Goal: Task Accomplishment & Management: Manage account settings

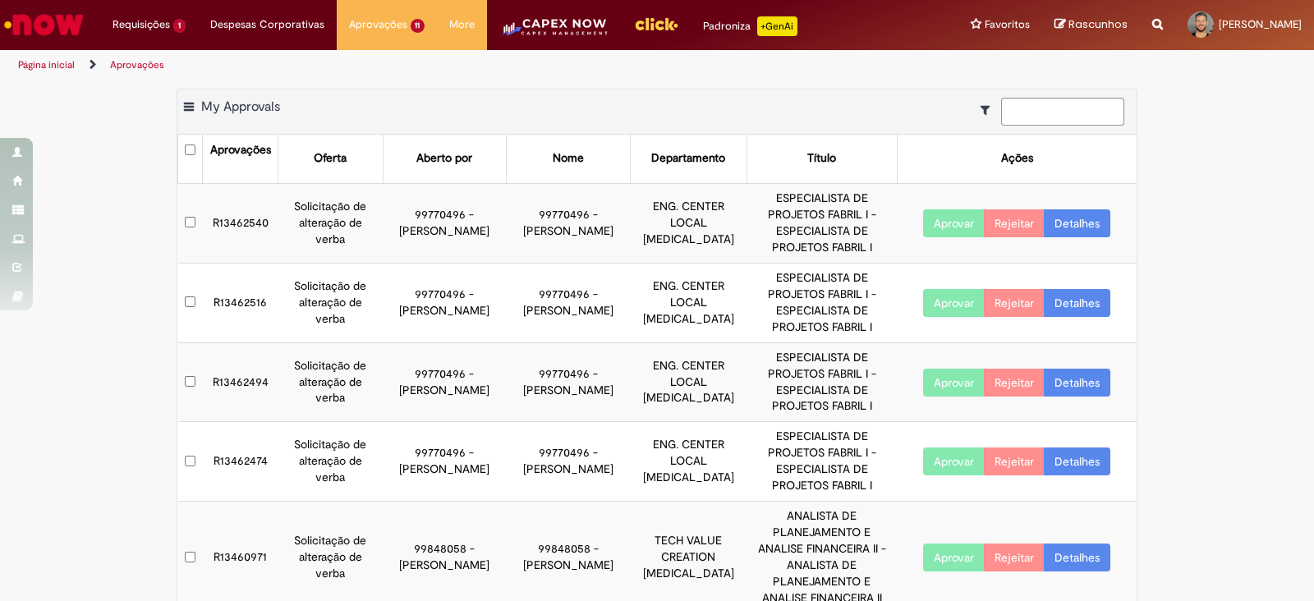
click at [248, 212] on td "R13462540" at bounding box center [241, 223] width 76 height 80
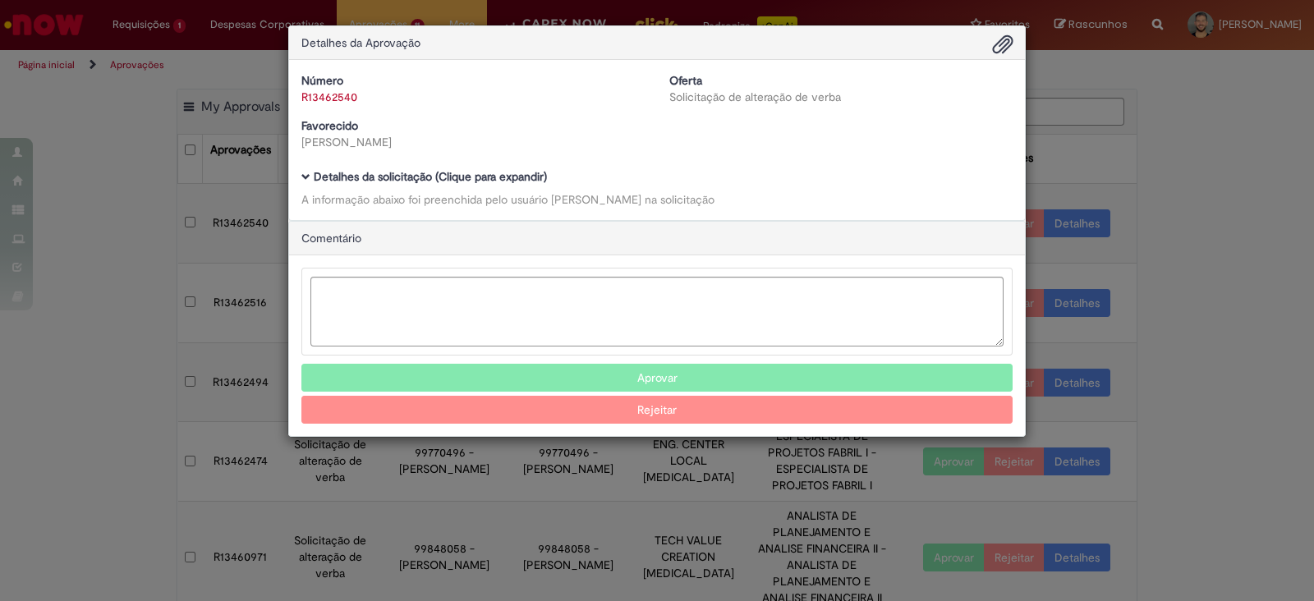
click at [300, 175] on div "Número R13462540 Oferta Solicitação de alteração de verba Favorecido [PERSON_NA…" at bounding box center [657, 140] width 736 height 160
click at [304, 175] on span "Ambev Approval Modal" at bounding box center [305, 176] width 9 height 9
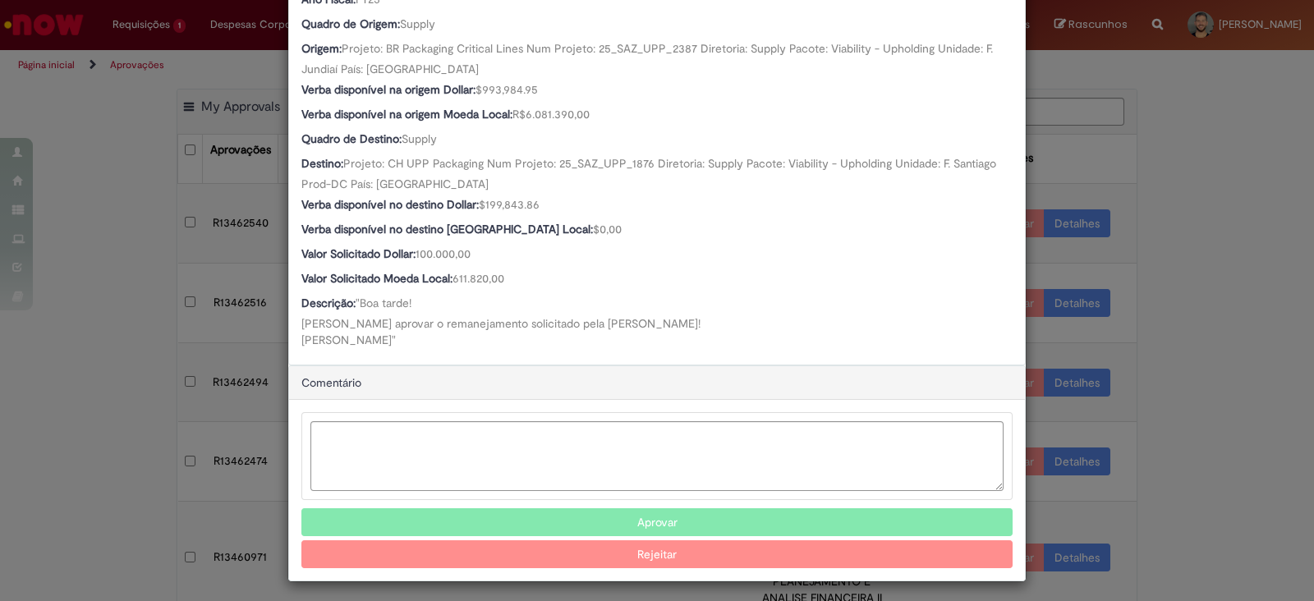
scroll to position [616, 0]
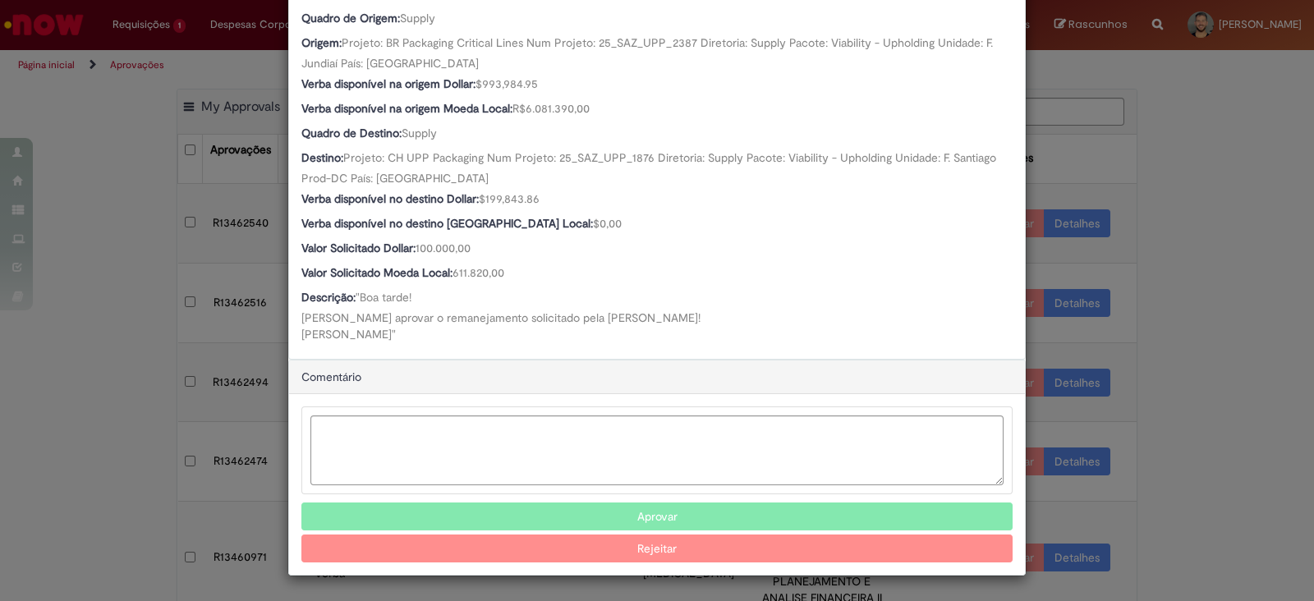
click at [649, 514] on button "Aprovar" at bounding box center [656, 517] width 711 height 28
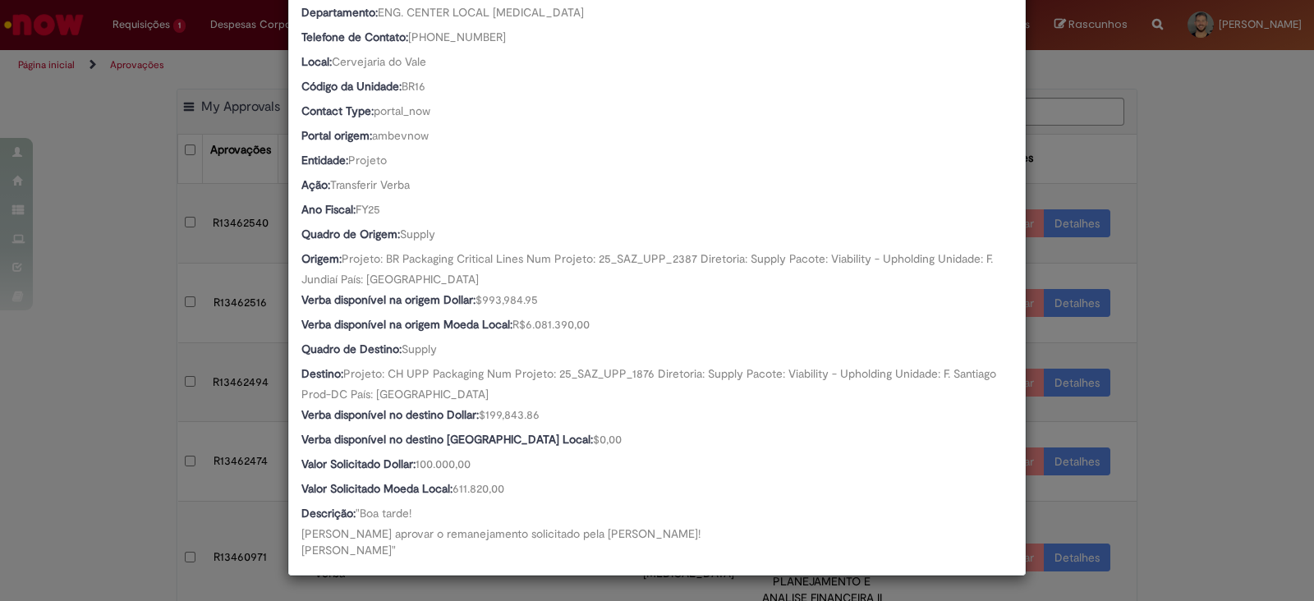
click at [33, 432] on div "Detalhes da Aprovação Número R13462540 Oferta Solicitação de alteração de verba…" at bounding box center [657, 300] width 1314 height 601
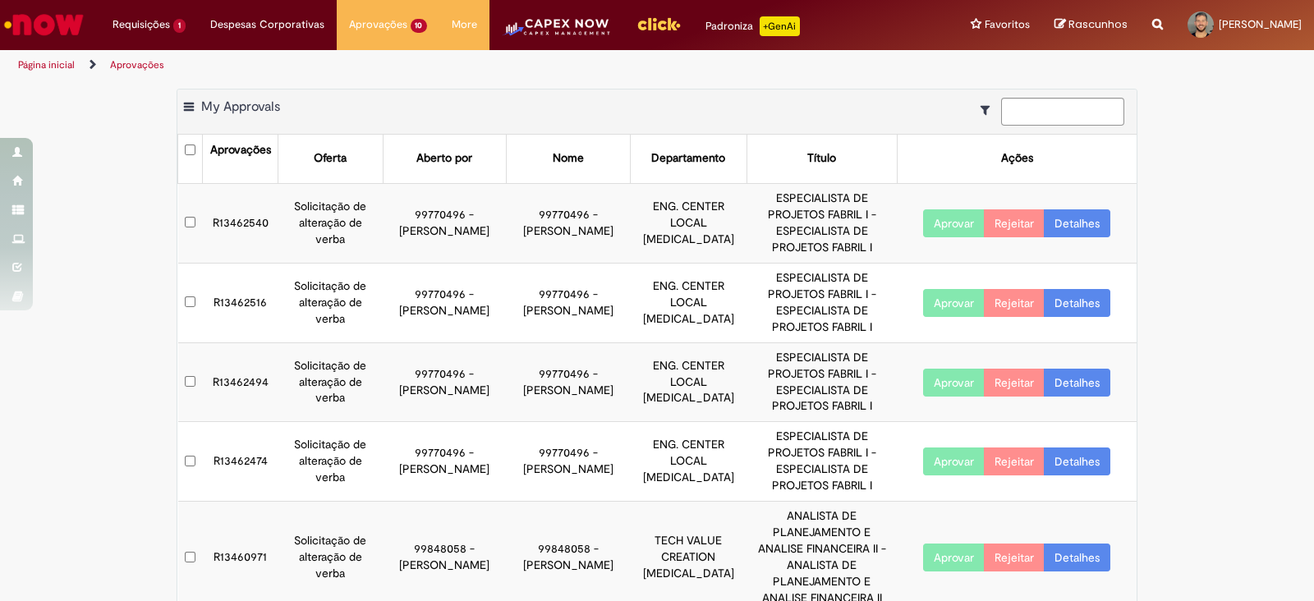
scroll to position [401, 0]
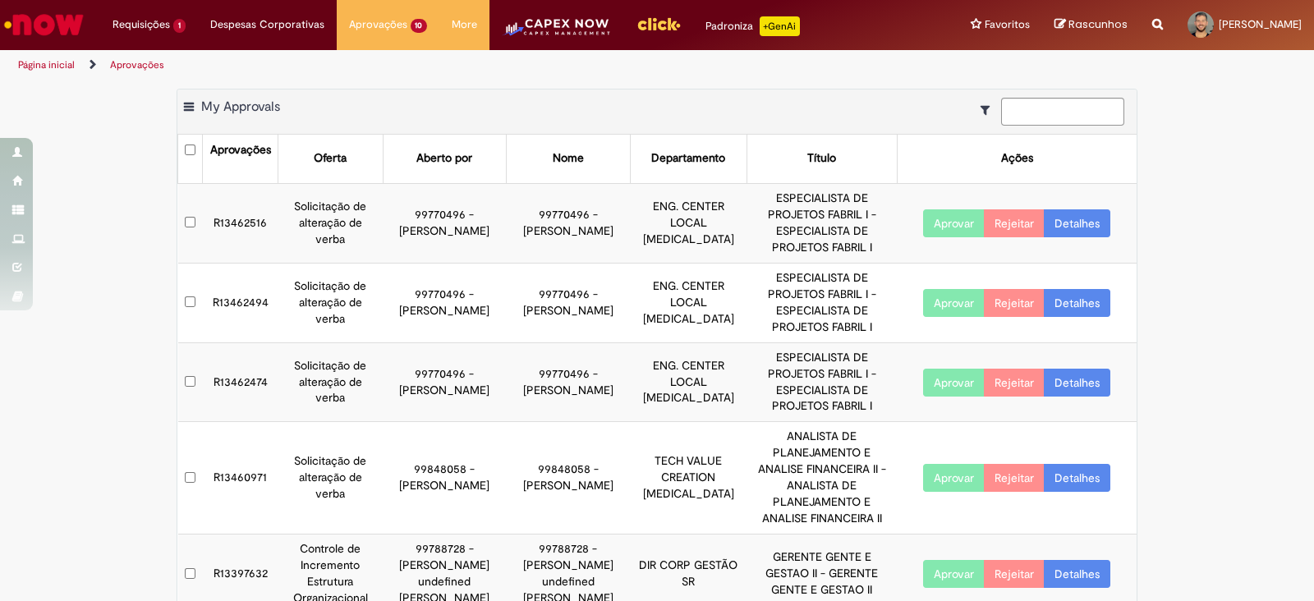
click at [234, 210] on td "R13462516" at bounding box center [241, 223] width 76 height 80
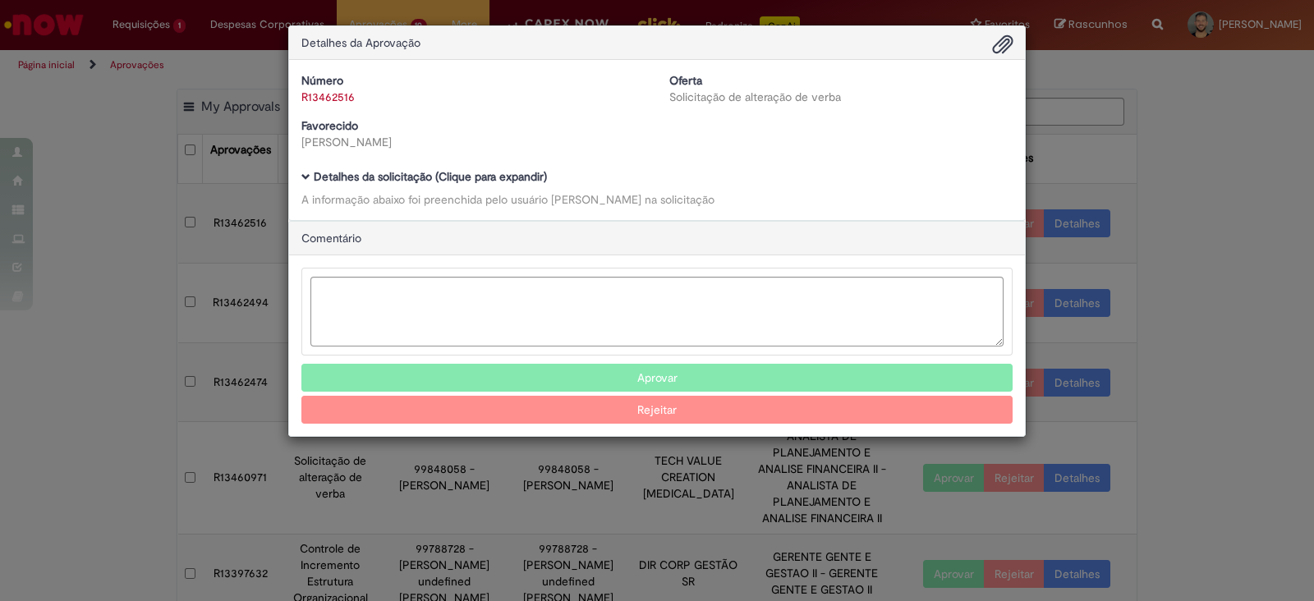
click at [304, 175] on span "Ambev Approval Modal" at bounding box center [305, 176] width 9 height 9
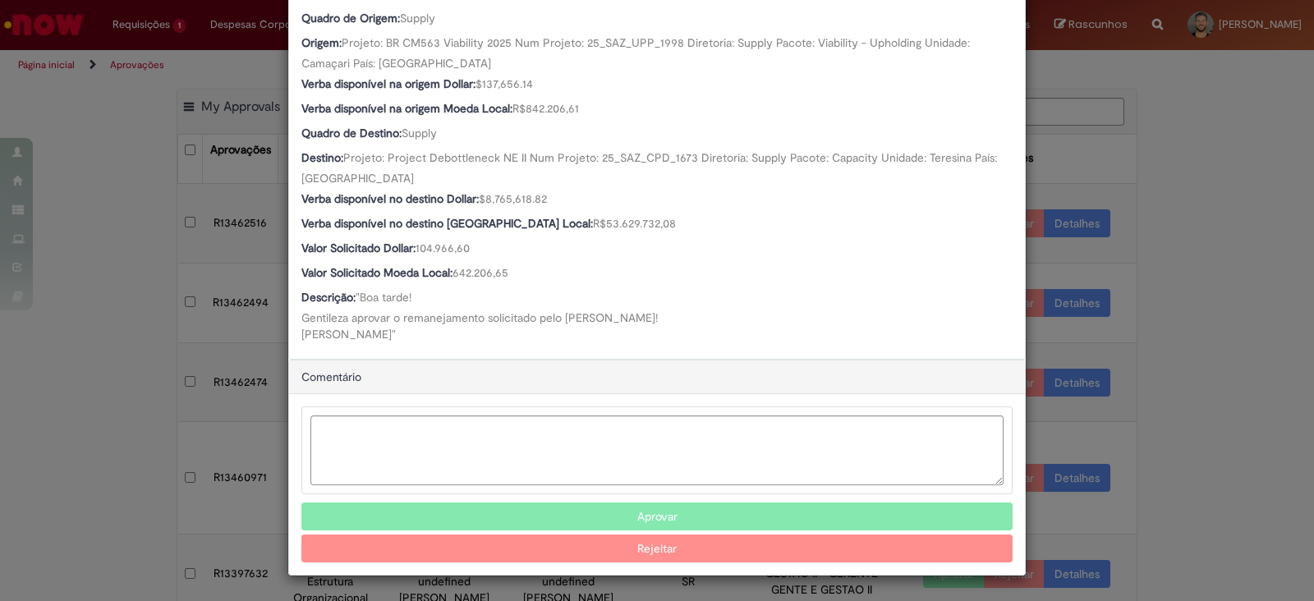
click at [556, 511] on button "Aprovar" at bounding box center [656, 517] width 711 height 28
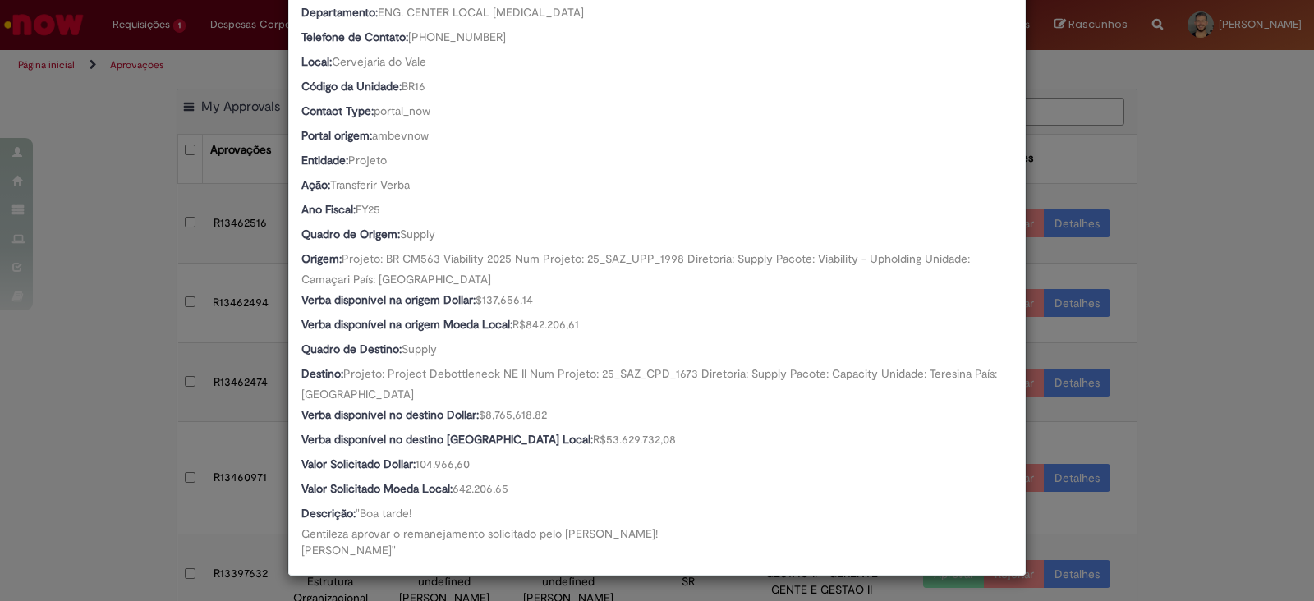
click at [113, 412] on div "Detalhes da Aprovação Número R13462516 Oferta Solicitação de alteração de verba…" at bounding box center [657, 300] width 1314 height 601
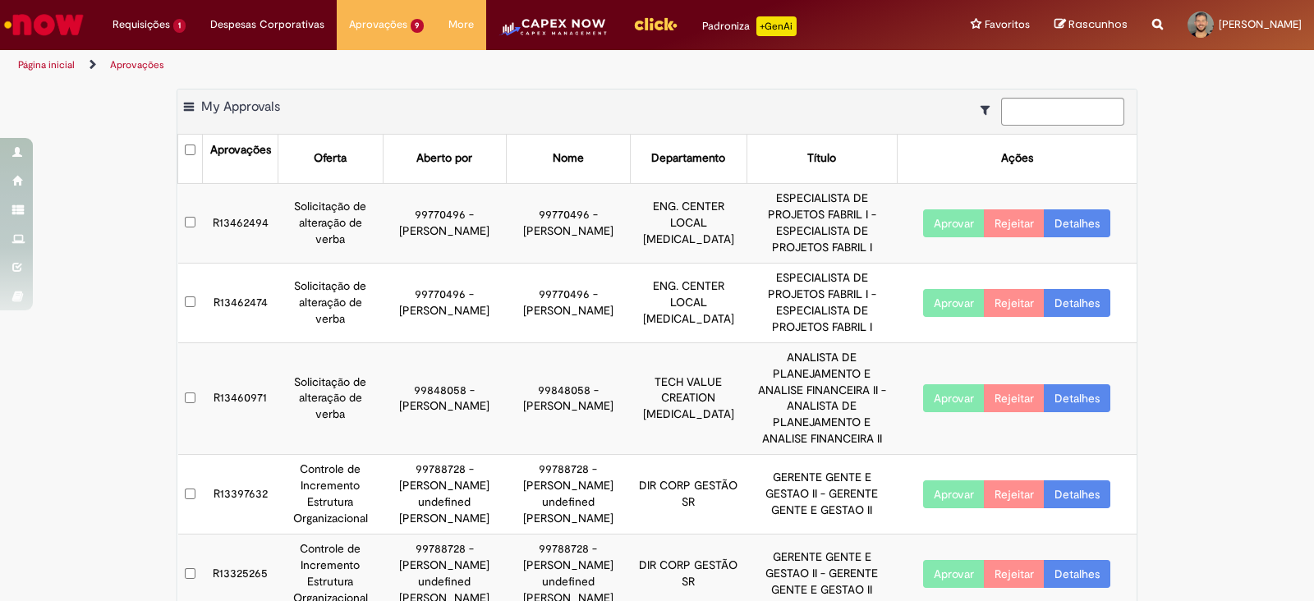
click at [233, 214] on td "R13462494" at bounding box center [241, 223] width 76 height 80
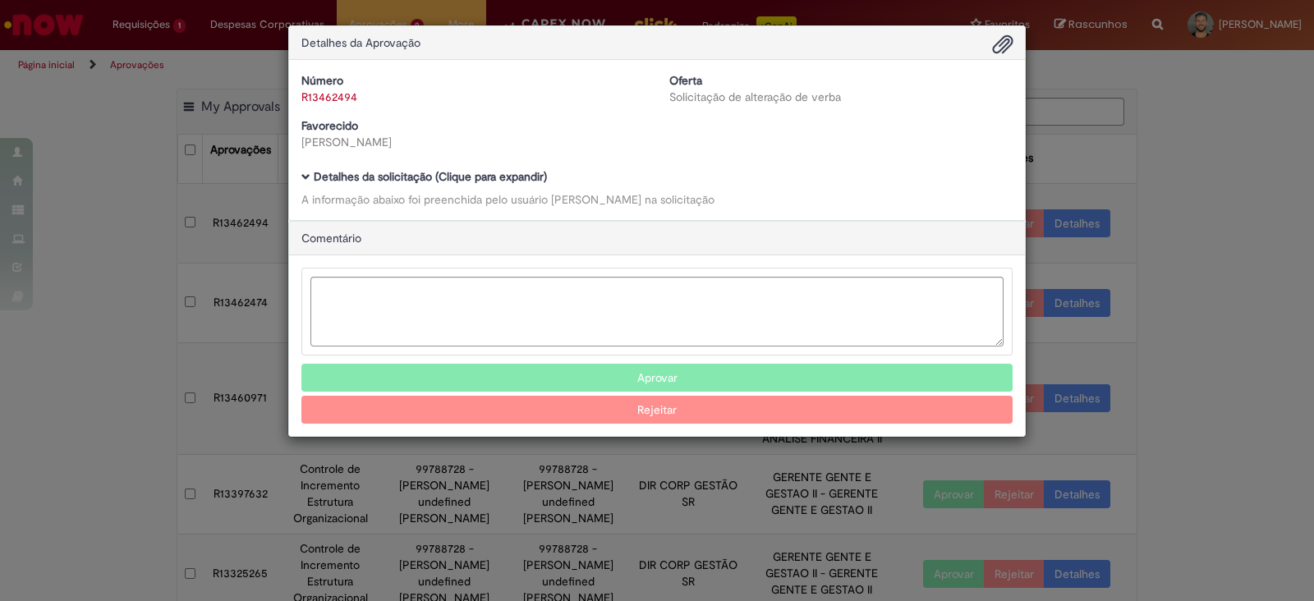
click at [310, 168] on div "Número R13462494 Oferta Solicitação de alteração de verba Favorecido [PERSON_NA…" at bounding box center [657, 140] width 736 height 160
click at [310, 173] on h5 "Detalhes da solicitação (Clique para expandir)" at bounding box center [656, 177] width 711 height 12
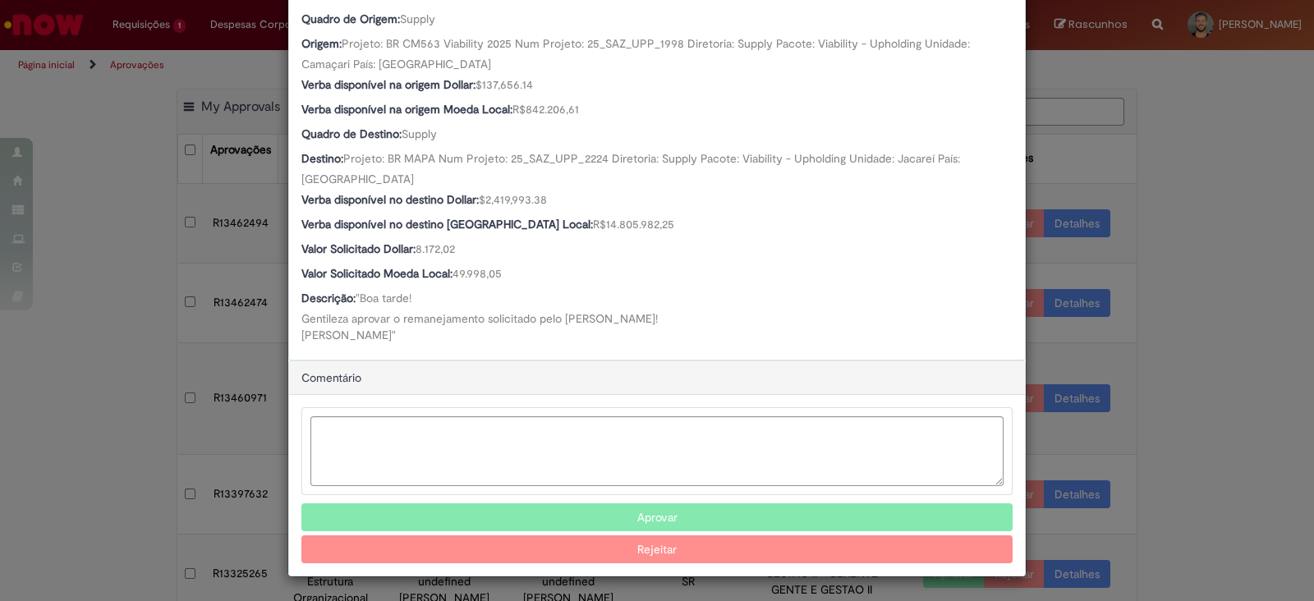
click at [577, 510] on button "Aprovar" at bounding box center [656, 517] width 711 height 28
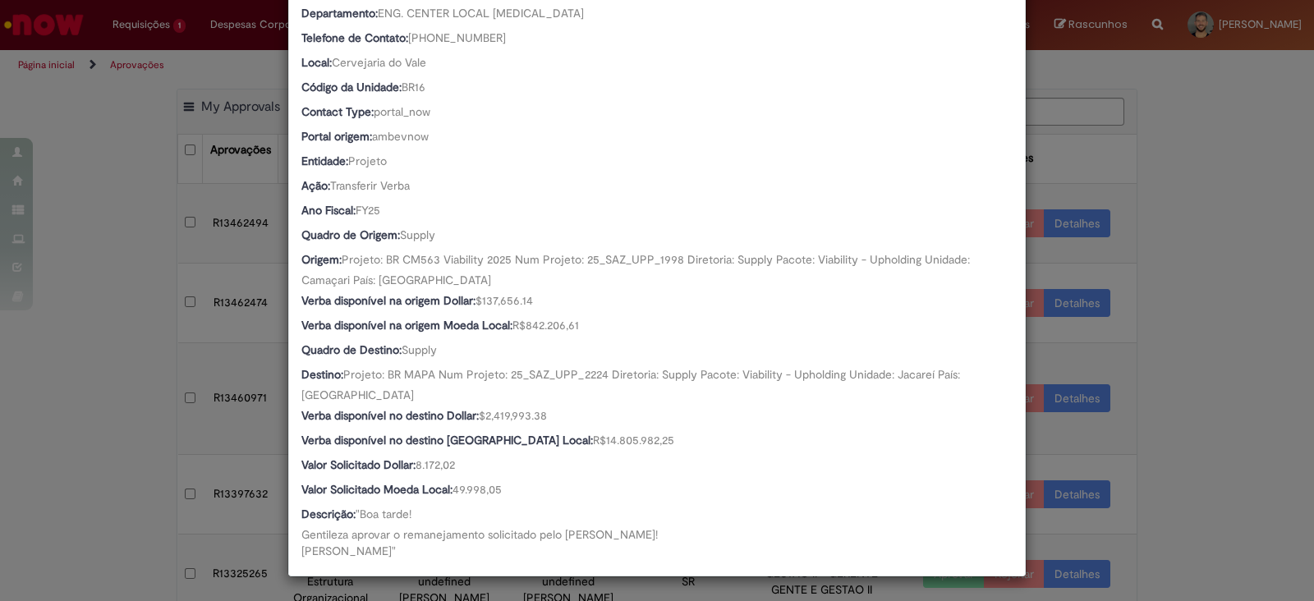
click at [84, 445] on div "Detalhes da Aprovação Número R13462494 Oferta Solicitação de alteração de verba…" at bounding box center [657, 300] width 1314 height 601
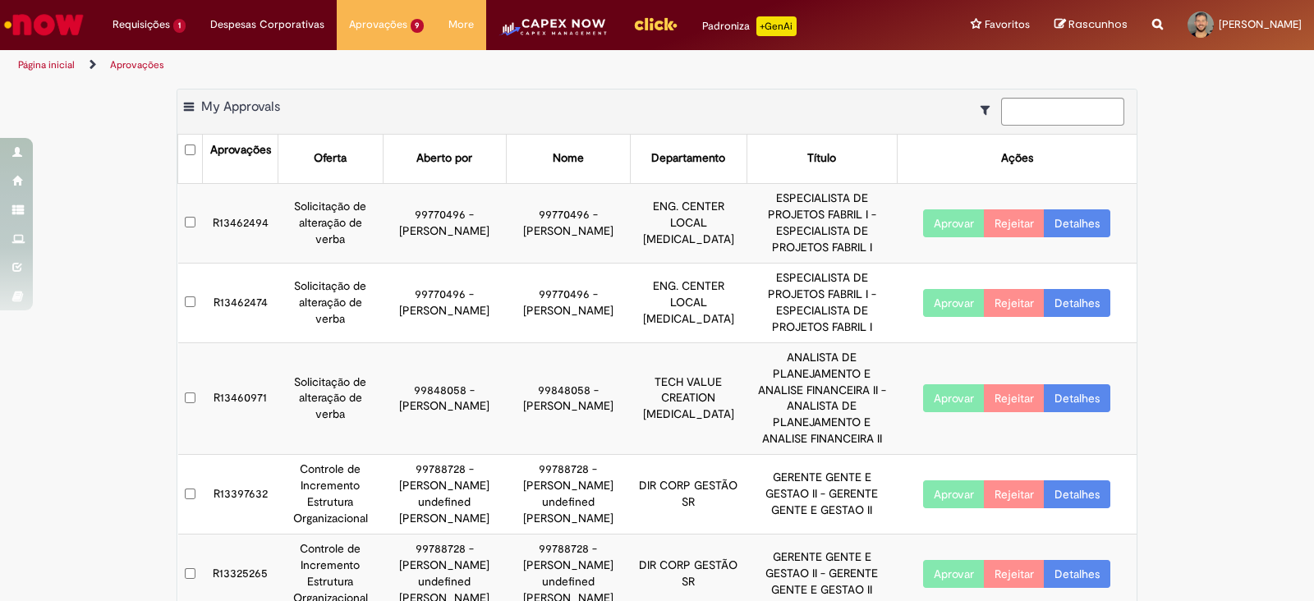
click at [233, 213] on td "R13462494" at bounding box center [241, 223] width 76 height 80
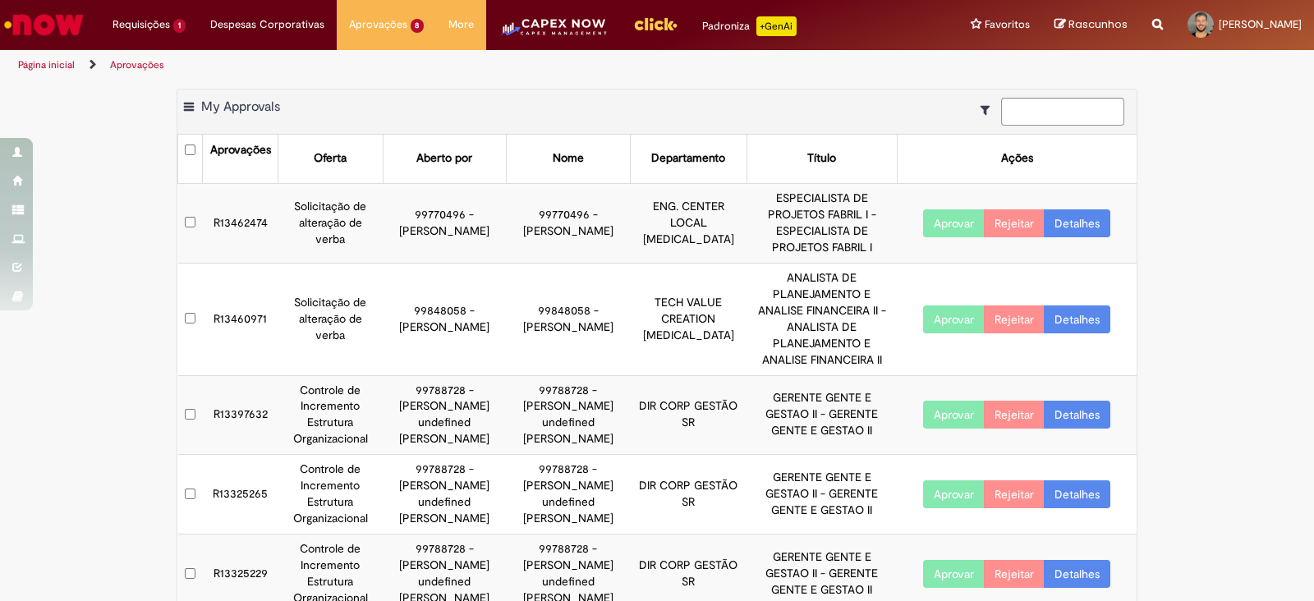
click at [253, 214] on body "Pular para o conteúdo da página Requisições 1 Exibir Todas as Solicitações Soli…" at bounding box center [657, 300] width 1314 height 601
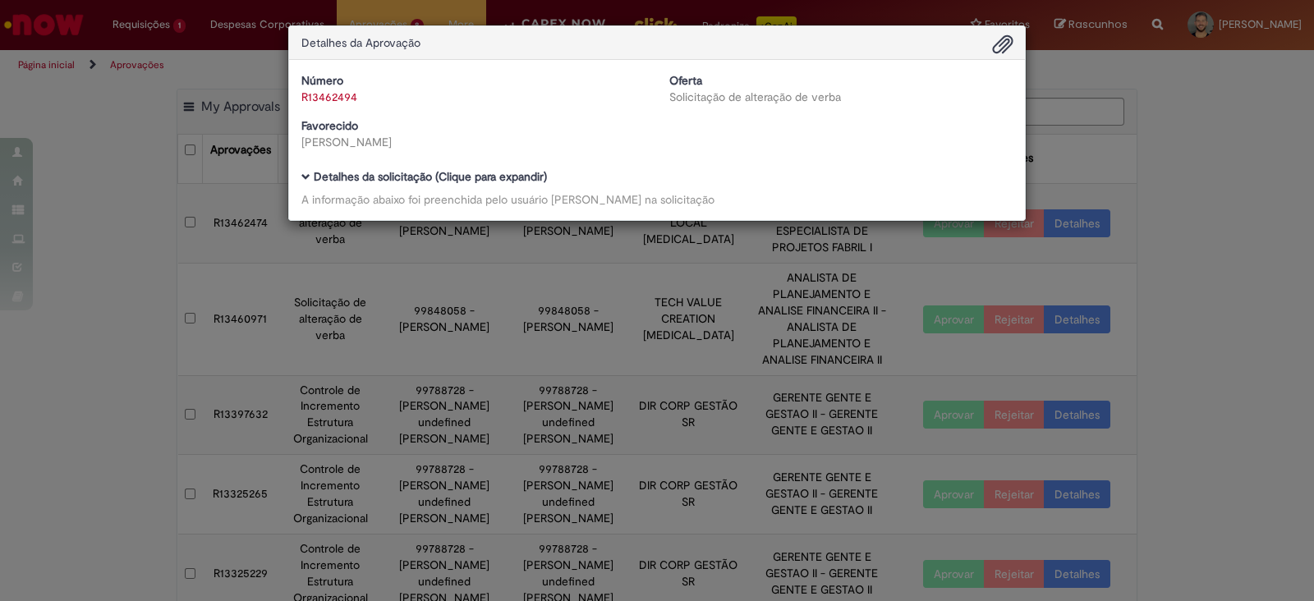
click at [173, 191] on div "Detalhes da Aprovação Número R13462494 Oferta Solicitação de alteração de verba…" at bounding box center [657, 300] width 1314 height 601
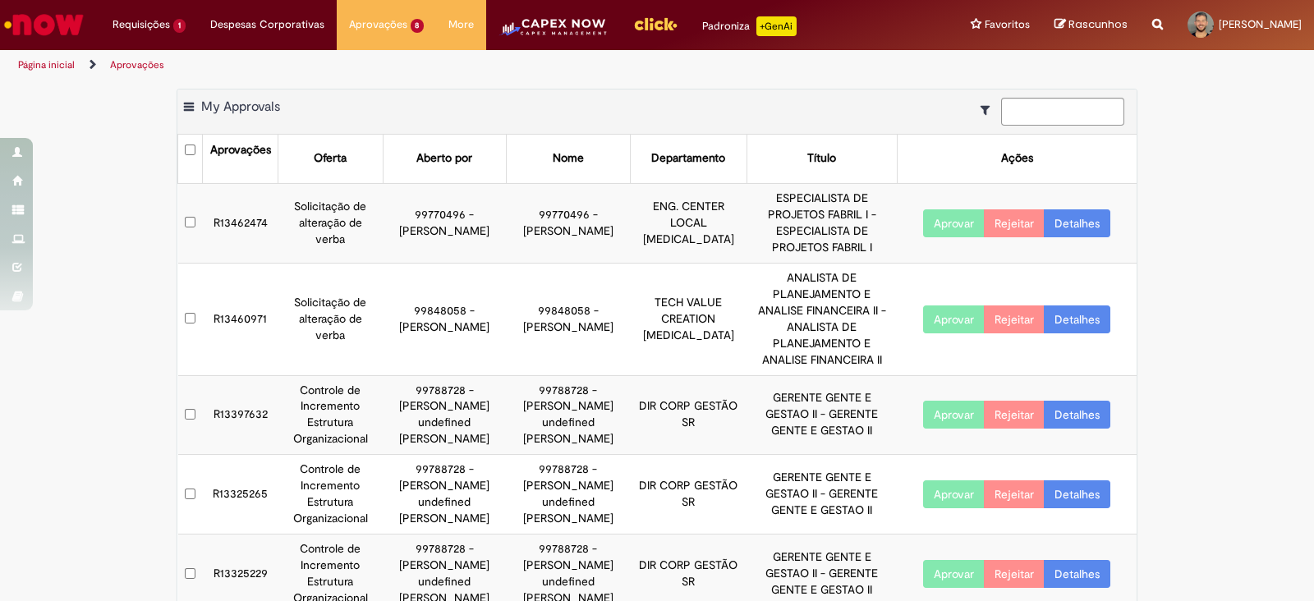
click at [226, 217] on td "R13462474" at bounding box center [241, 223] width 76 height 80
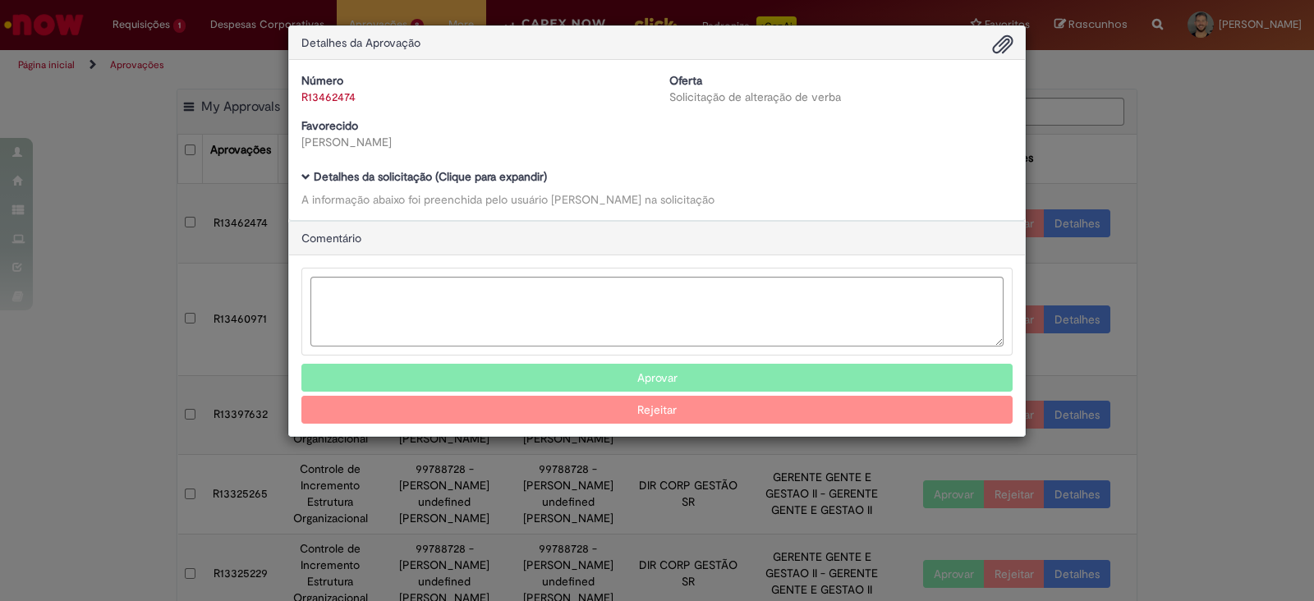
click at [248, 210] on div "Detalhes da Aprovação Número R13462474 Oferta Solicitação de alteração de verba…" at bounding box center [657, 300] width 1314 height 601
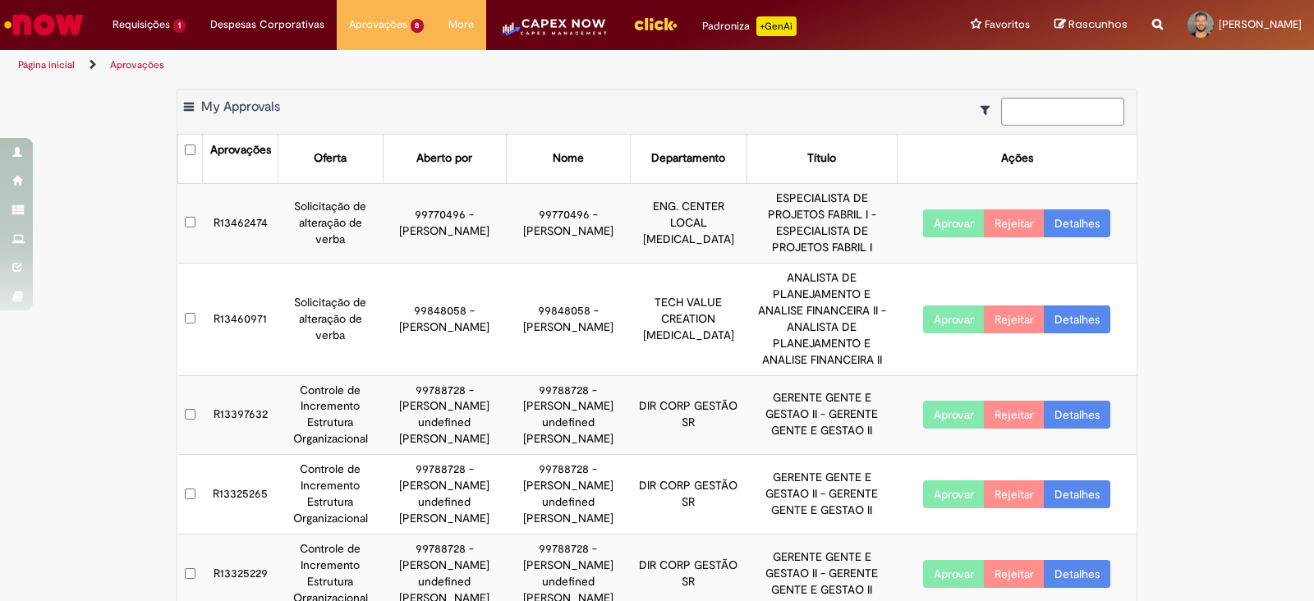
click at [251, 211] on td "R13462474" at bounding box center [241, 223] width 76 height 80
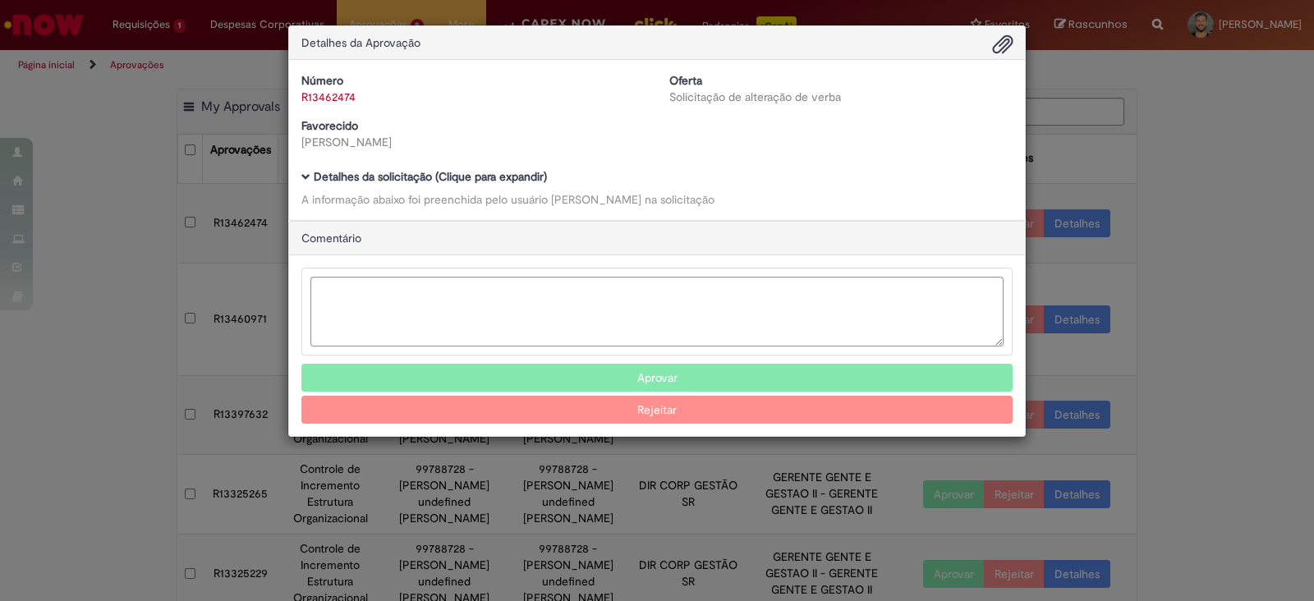
click at [305, 178] on span "Ambev Approval Modal" at bounding box center [305, 176] width 9 height 9
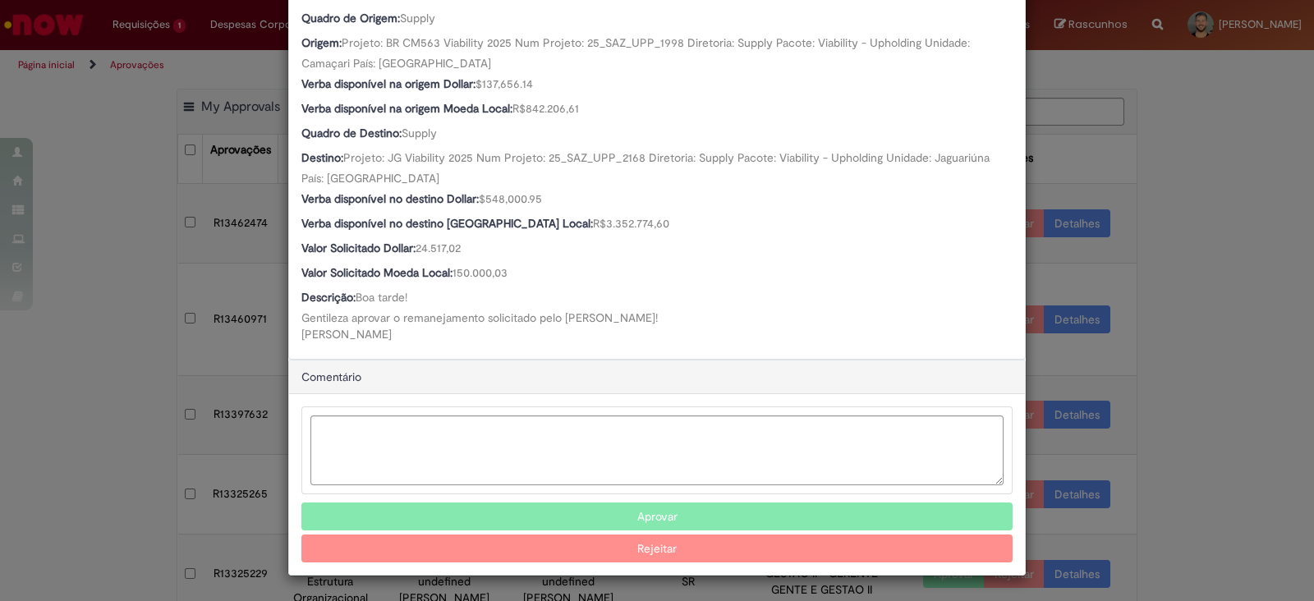
click at [549, 511] on button "Aprovar" at bounding box center [656, 517] width 711 height 28
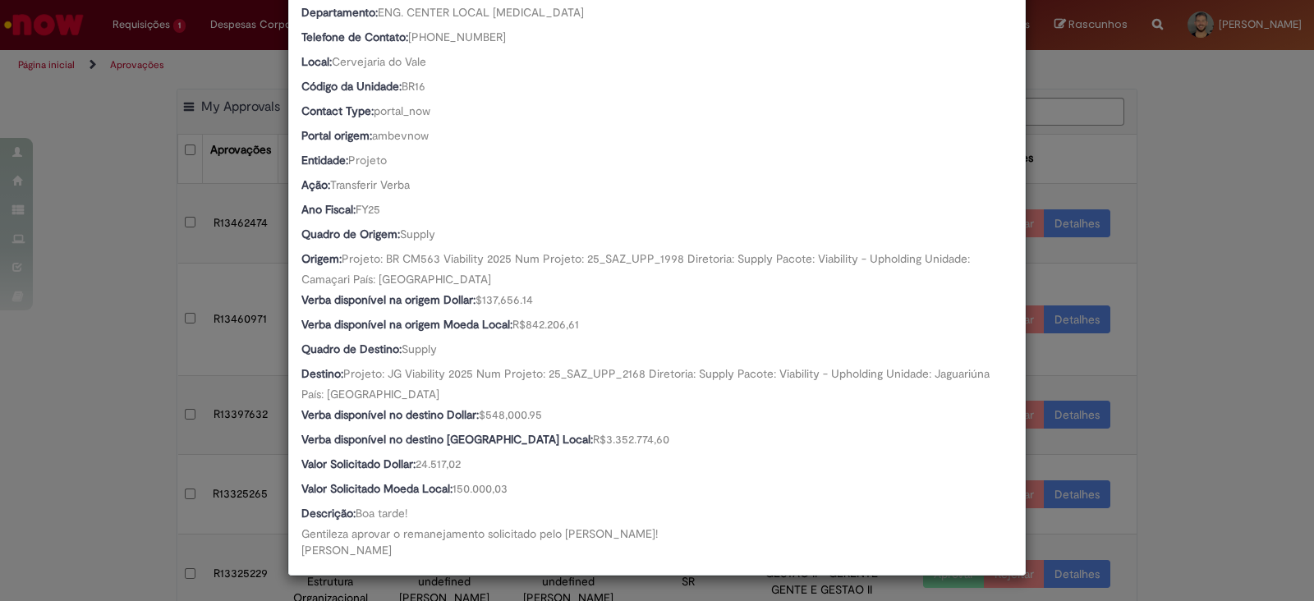
scroll to position [401, 0]
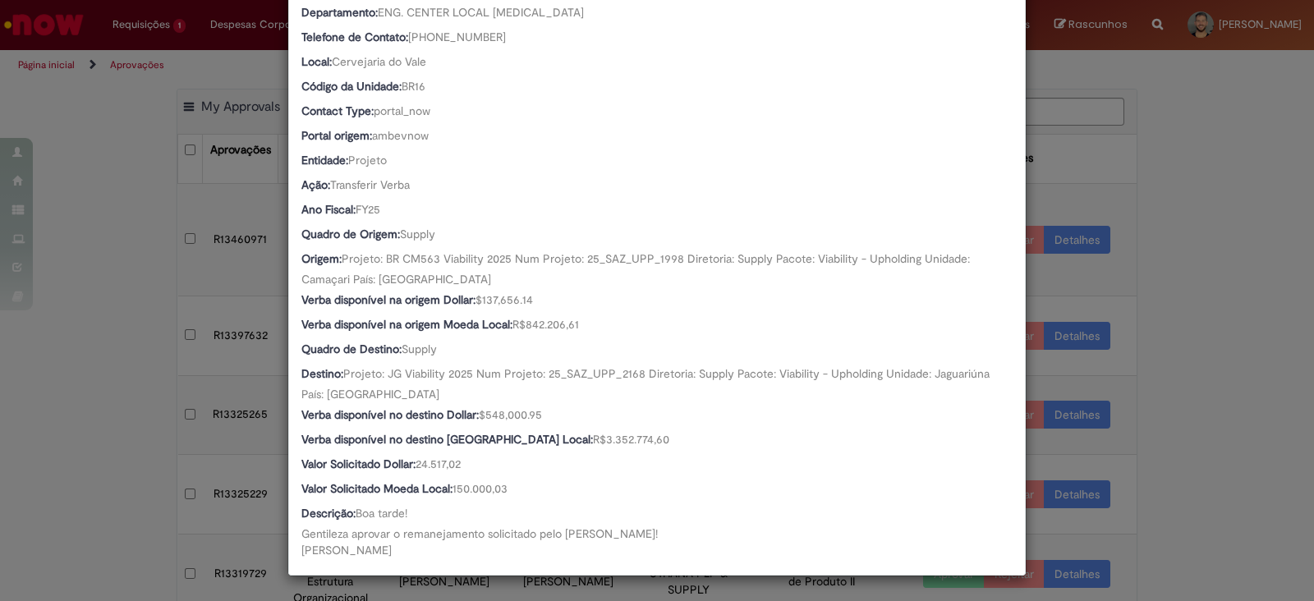
click at [1232, 247] on div "Detalhes da Aprovação Número R13462474 Oferta Solicitação de alteração de verba…" at bounding box center [657, 300] width 1314 height 601
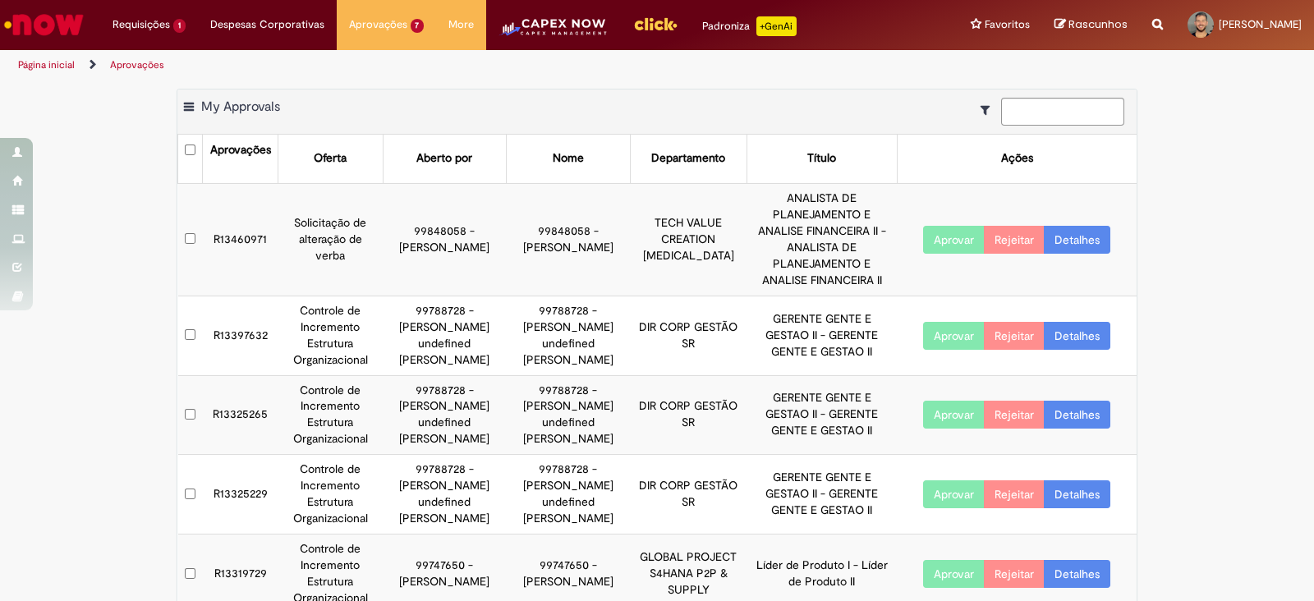
click at [218, 218] on td "R13460971" at bounding box center [241, 239] width 76 height 113
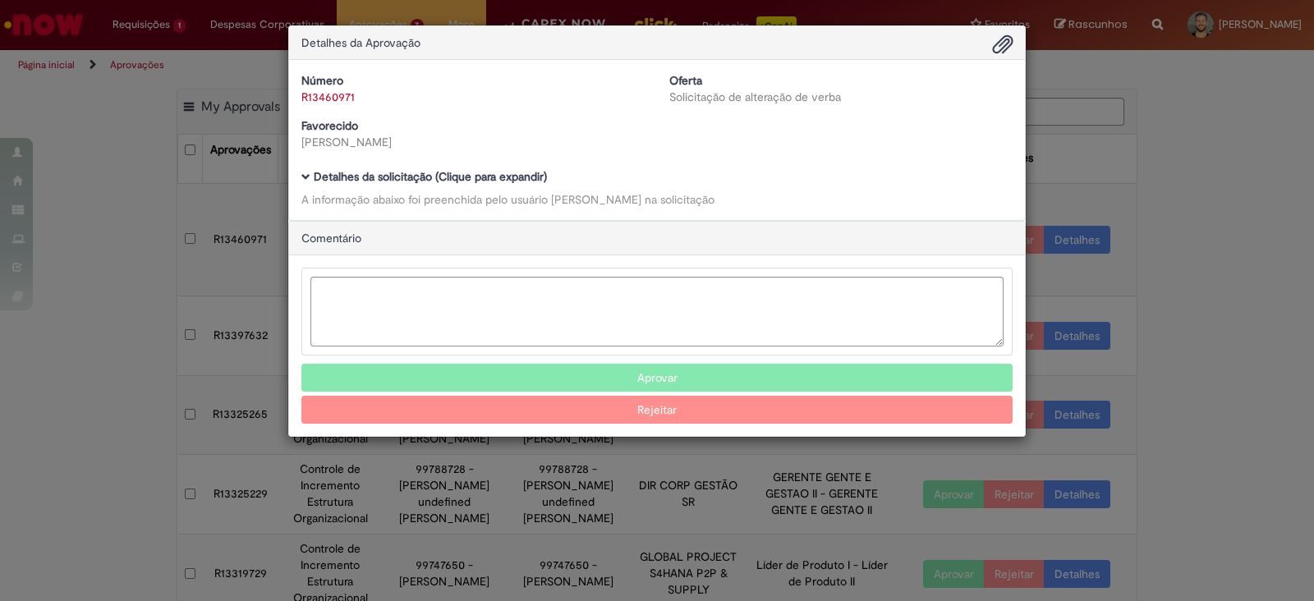
click at [307, 172] on span "Ambev Approval Modal" at bounding box center [305, 176] width 9 height 9
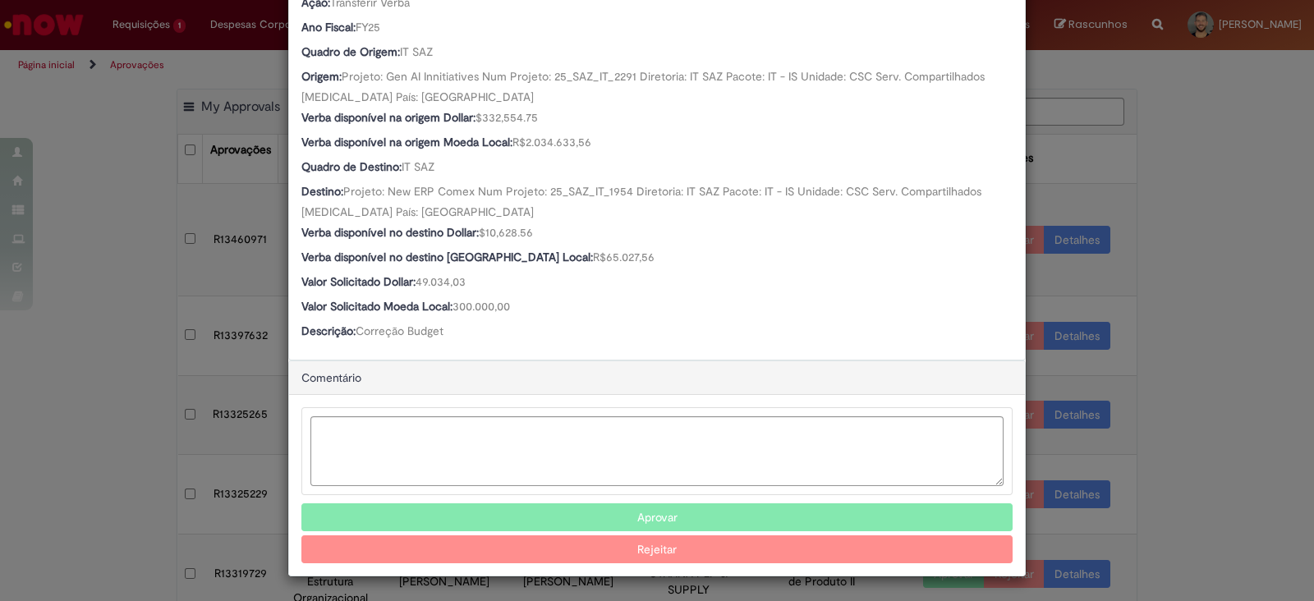
click at [592, 515] on button "Aprovar" at bounding box center [656, 517] width 711 height 28
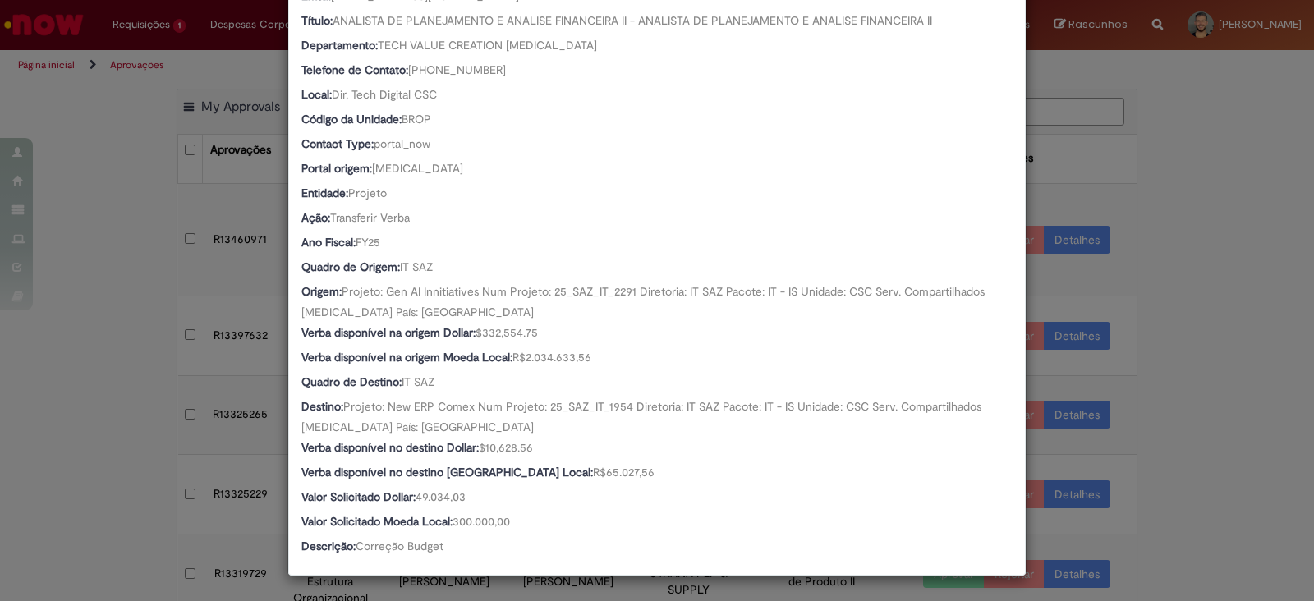
scroll to position [352, 0]
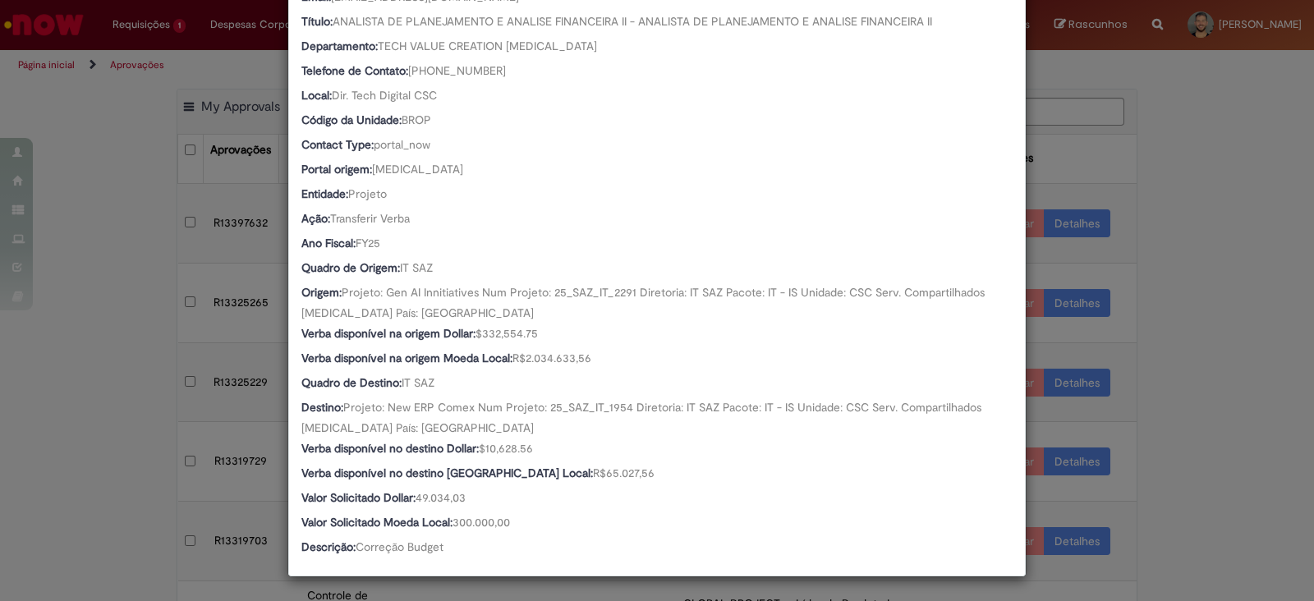
click at [1212, 366] on div "Detalhes da Aprovação Número R13460971 Oferta Solicitação de alteração de verba…" at bounding box center [657, 300] width 1314 height 601
